Goal: Task Accomplishment & Management: Complete application form

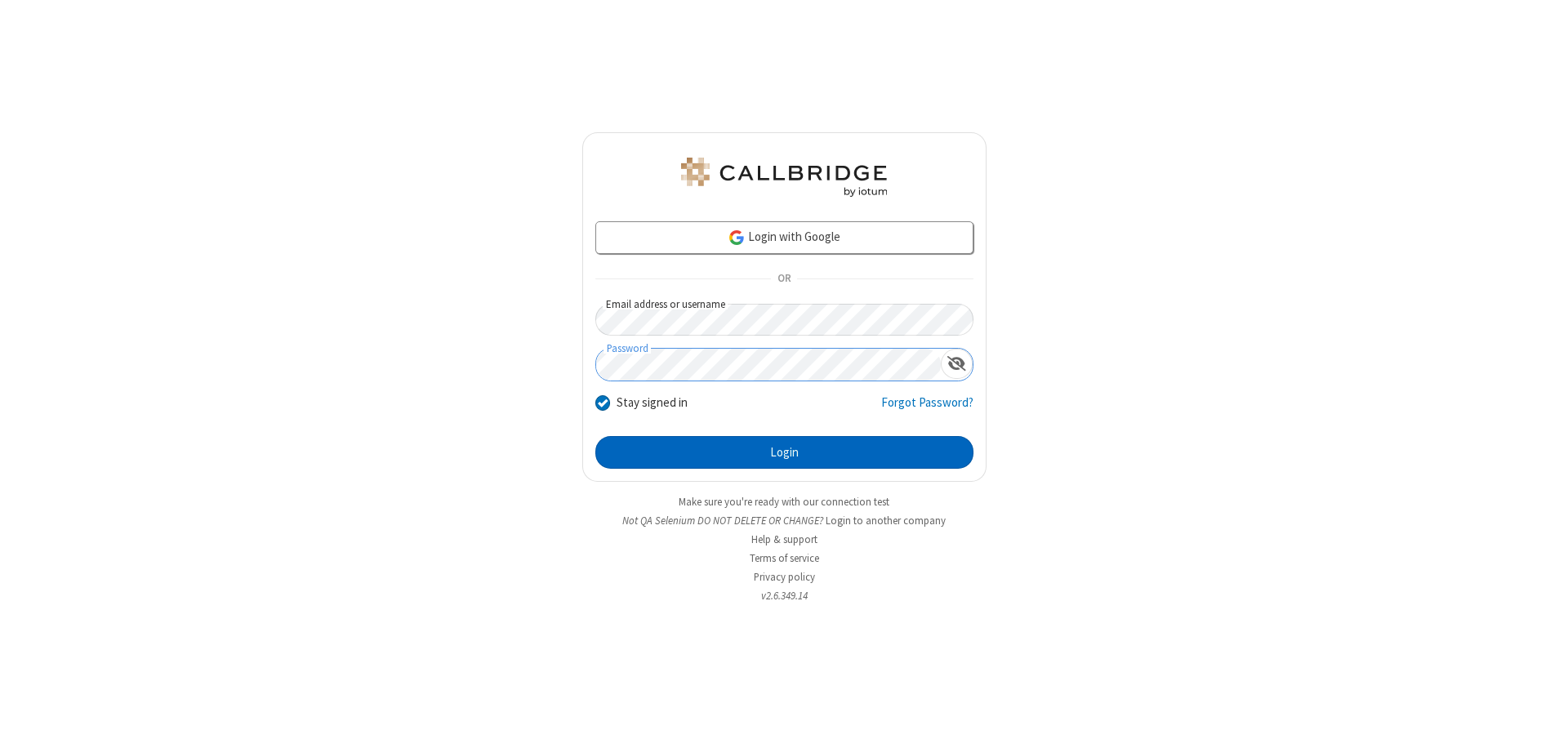
click at [784, 452] on button "Login" at bounding box center [784, 452] width 378 height 32
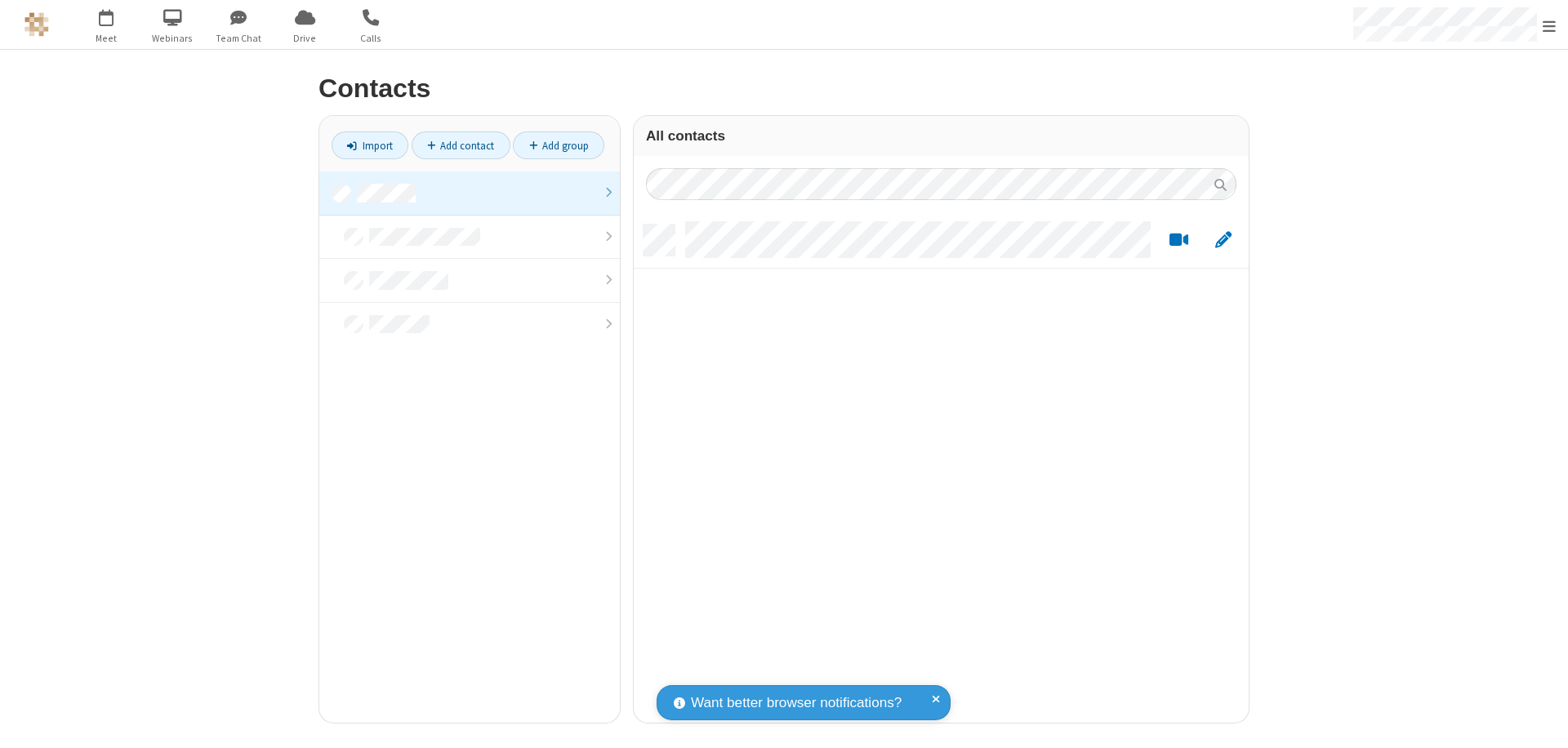
scroll to position [498, 603]
click at [469, 193] on link at bounding box center [469, 193] width 301 height 44
click at [460, 145] on link "Add contact" at bounding box center [461, 145] width 99 height 28
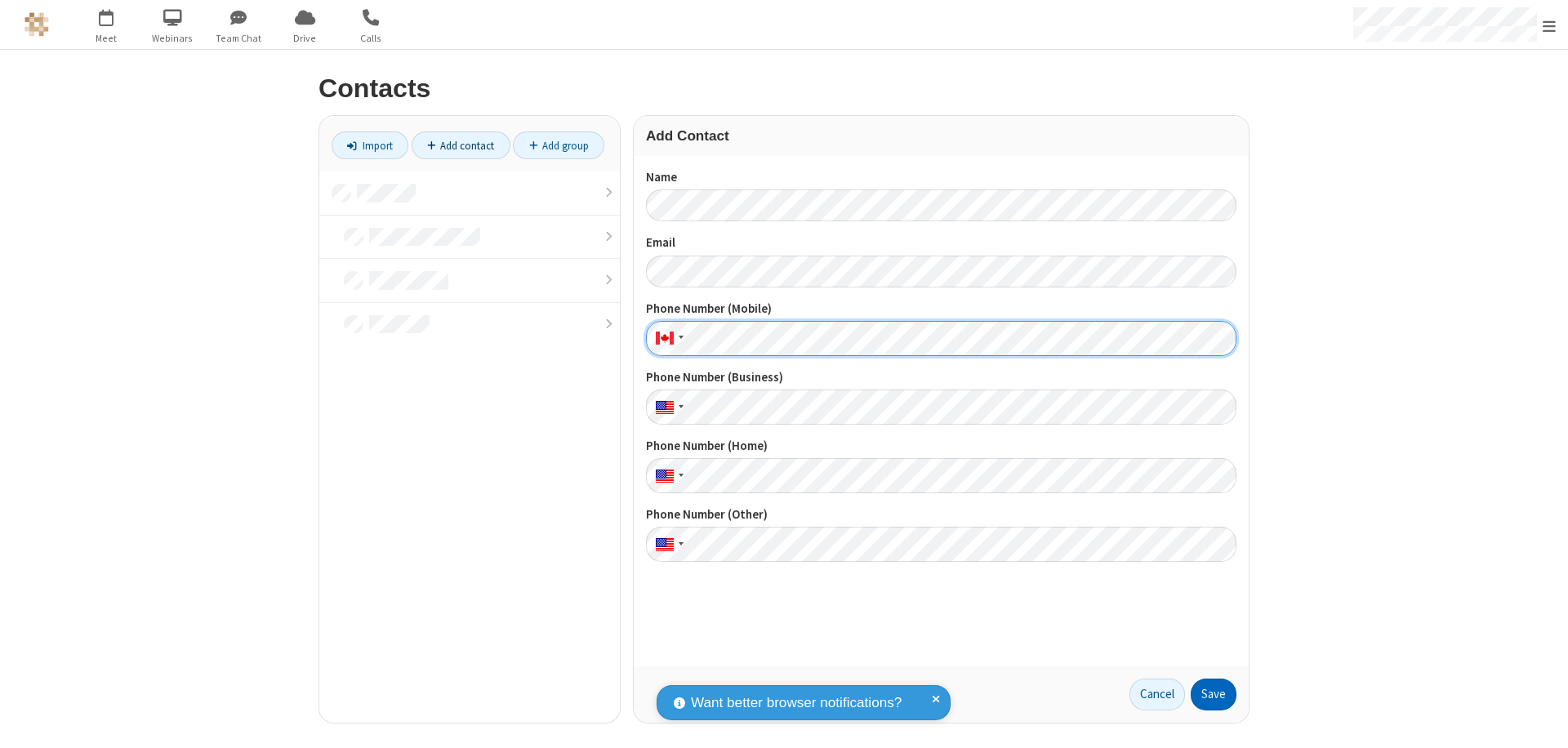
click at [1213, 695] on button "Save" at bounding box center [1213, 695] width 46 height 32
